Goal: Transaction & Acquisition: Subscribe to service/newsletter

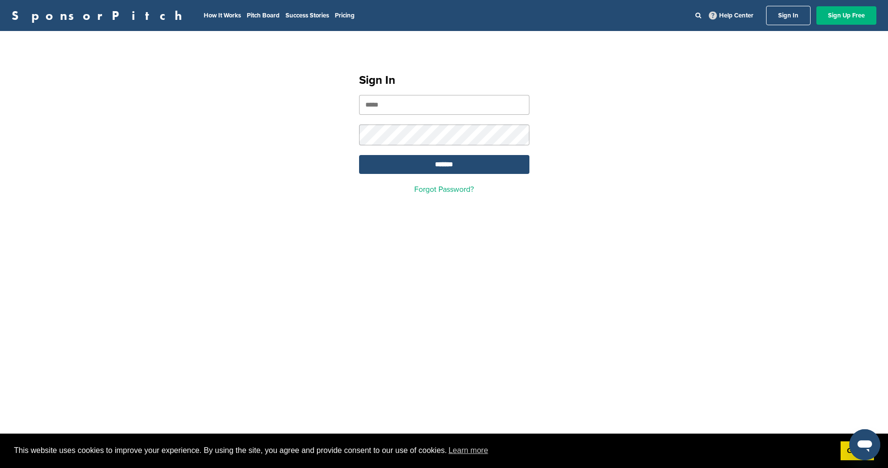
click at [843, 17] on link "Sign Up Free" at bounding box center [847, 15] width 60 height 18
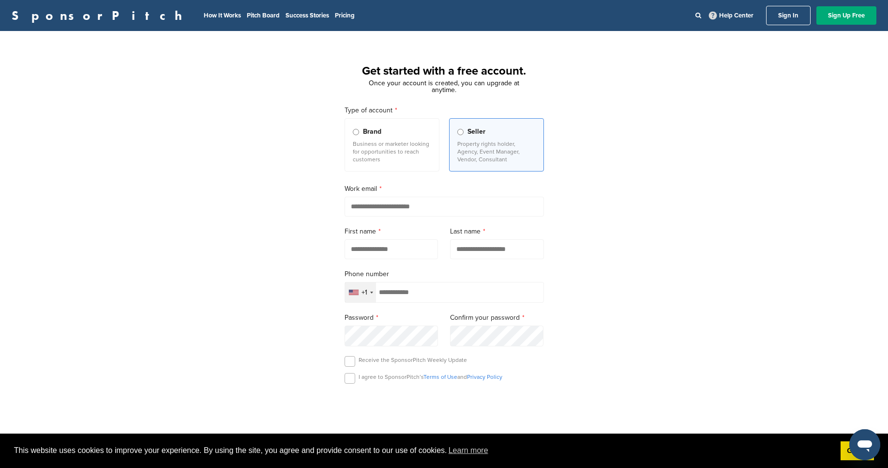
click at [828, 104] on div "Get started with a free account. Once your account is created, you can upgrade …" at bounding box center [444, 268] width 888 height 450
